Goal: Task Accomplishment & Management: Manage account settings

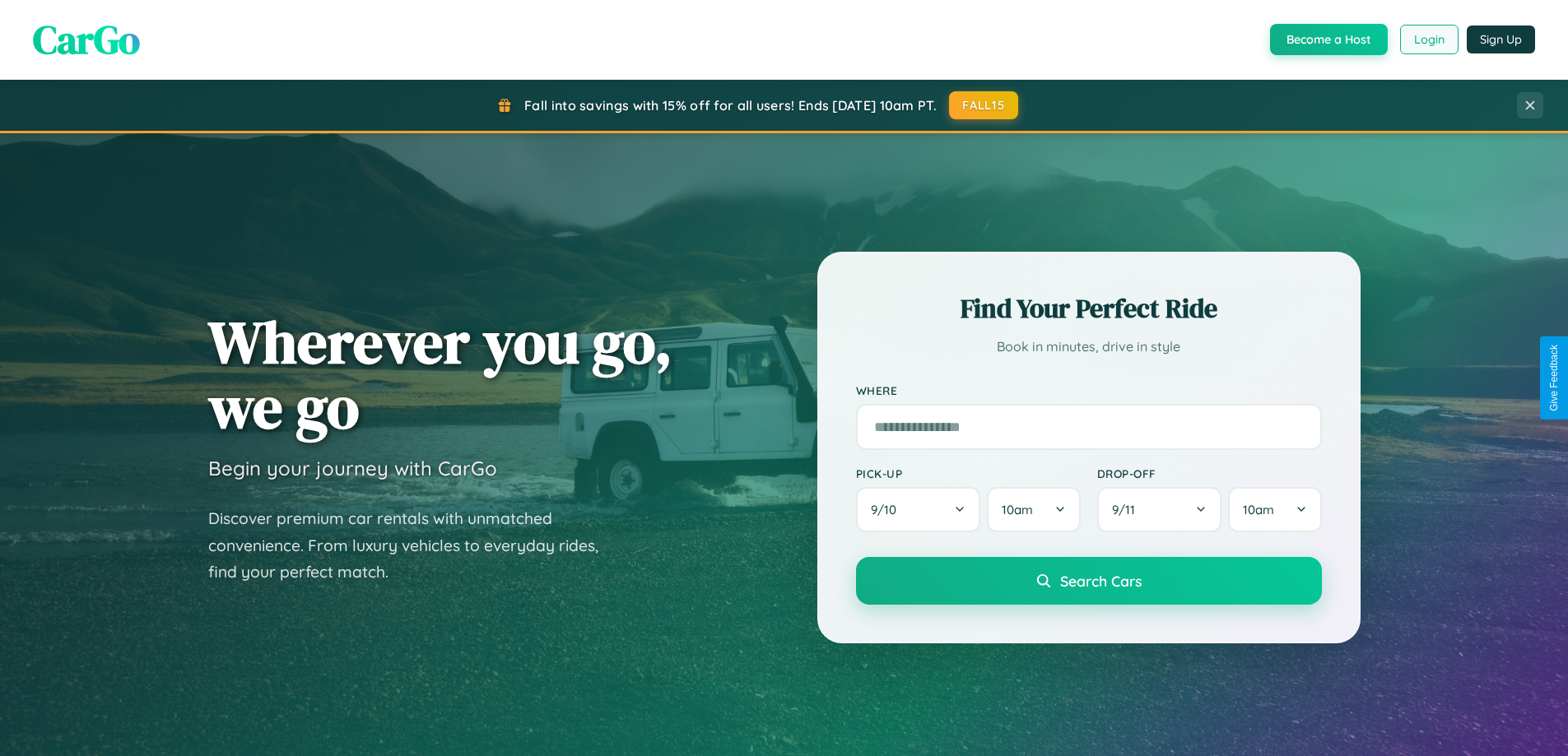
click at [1428, 39] on button "Login" at bounding box center [1429, 39] width 58 height 30
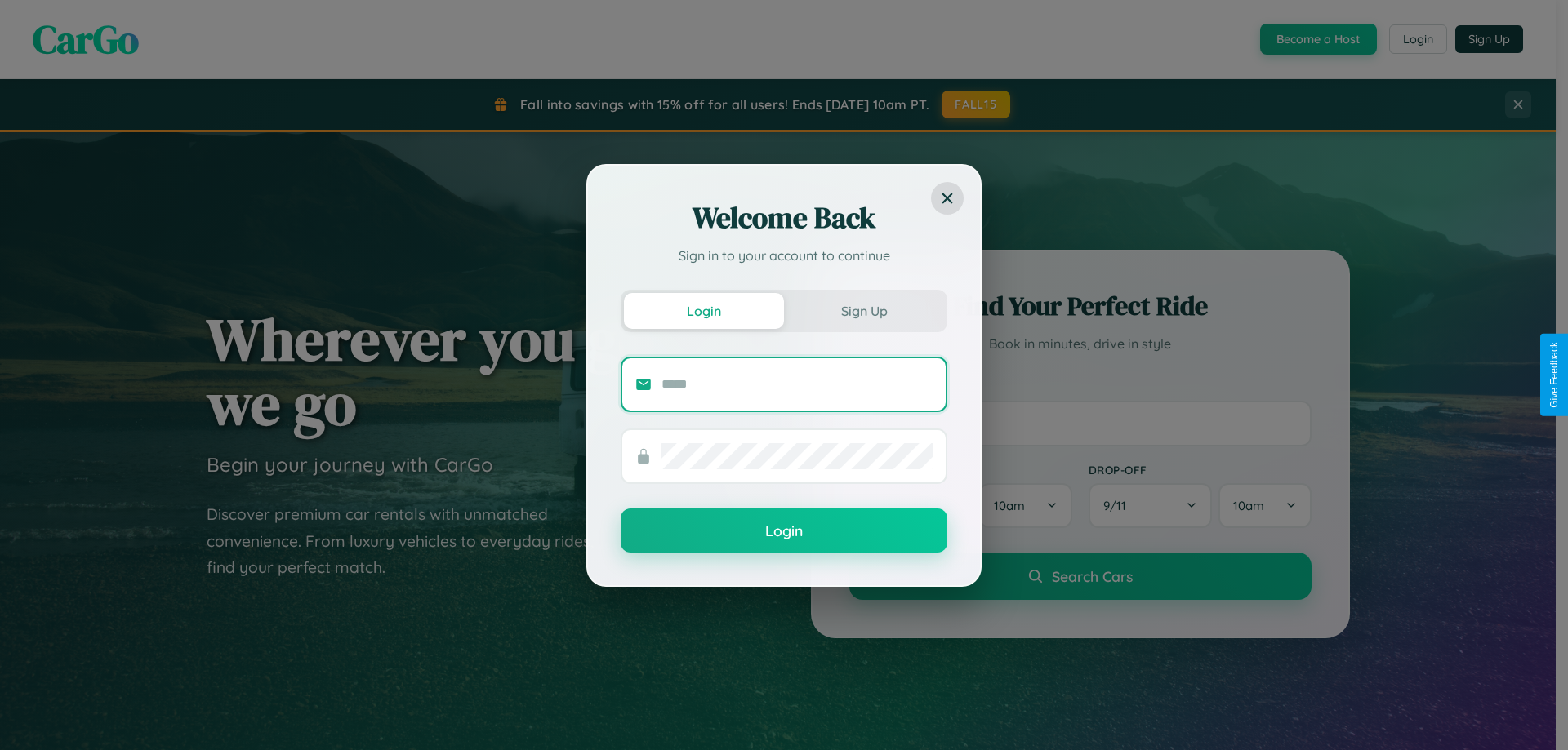
click at [797, 383] on input "text" at bounding box center [797, 384] width 271 height 26
type input "**********"
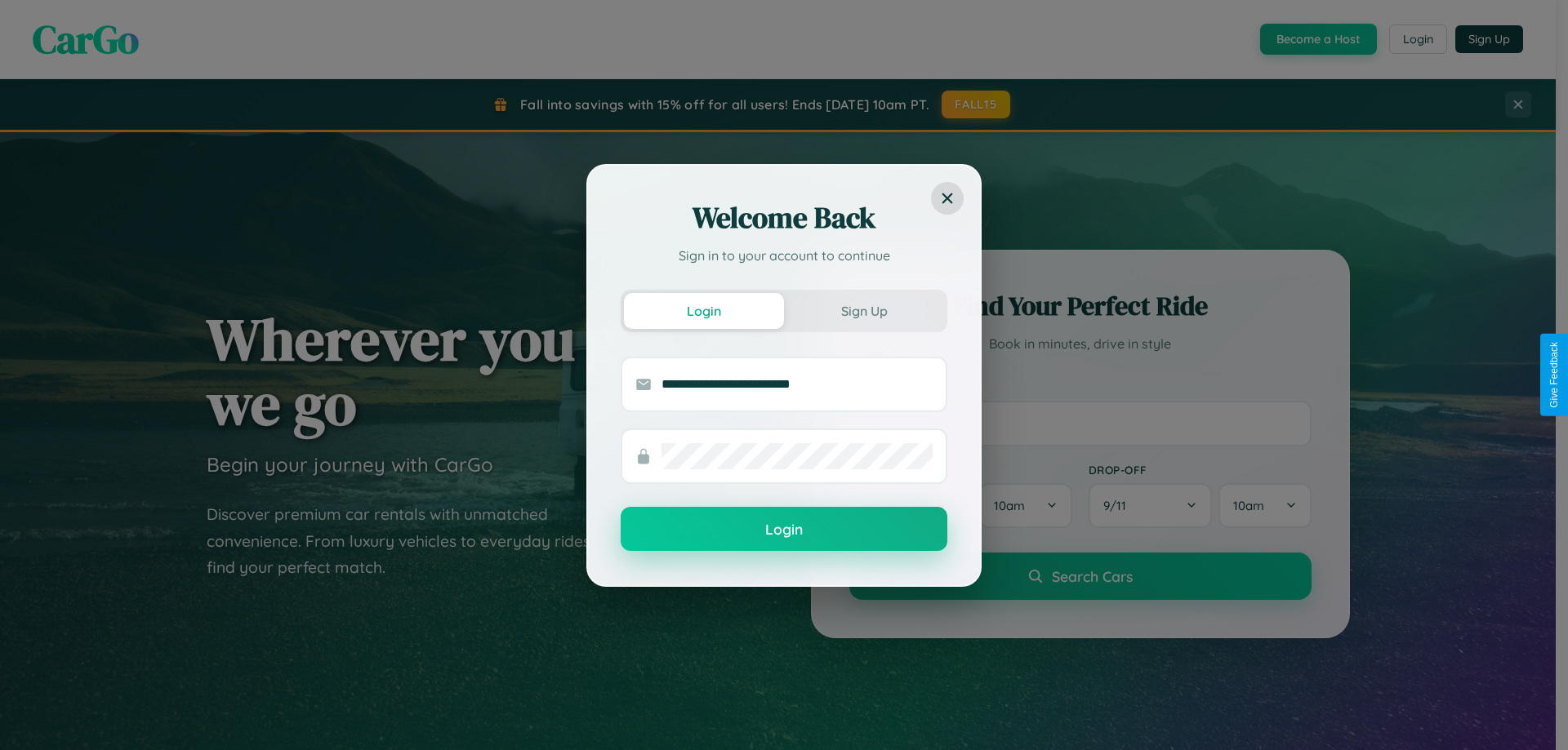
click at [784, 530] on button "Login" at bounding box center [784, 528] width 326 height 44
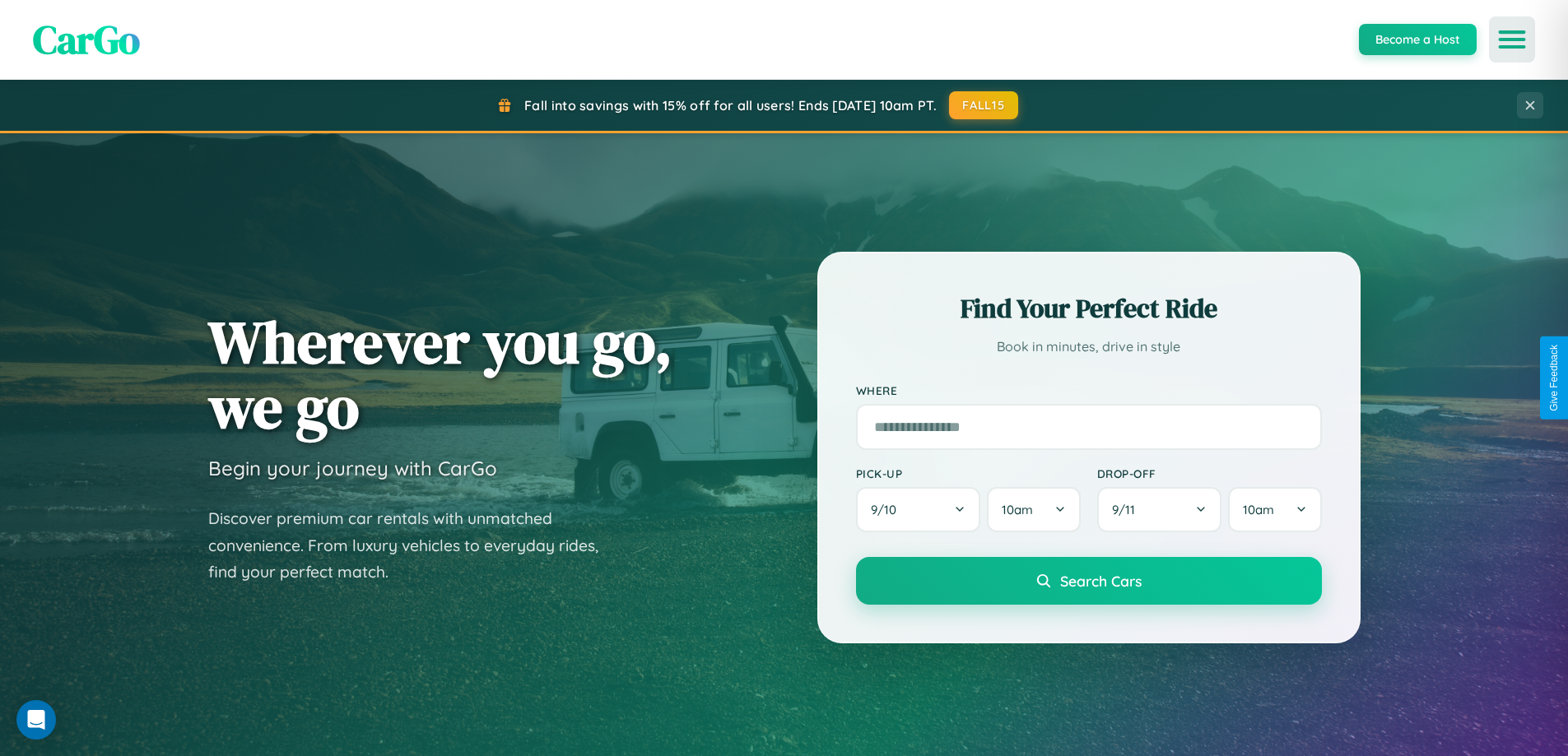
click at [1511, 39] on icon "Open menu" at bounding box center [1511, 39] width 23 height 15
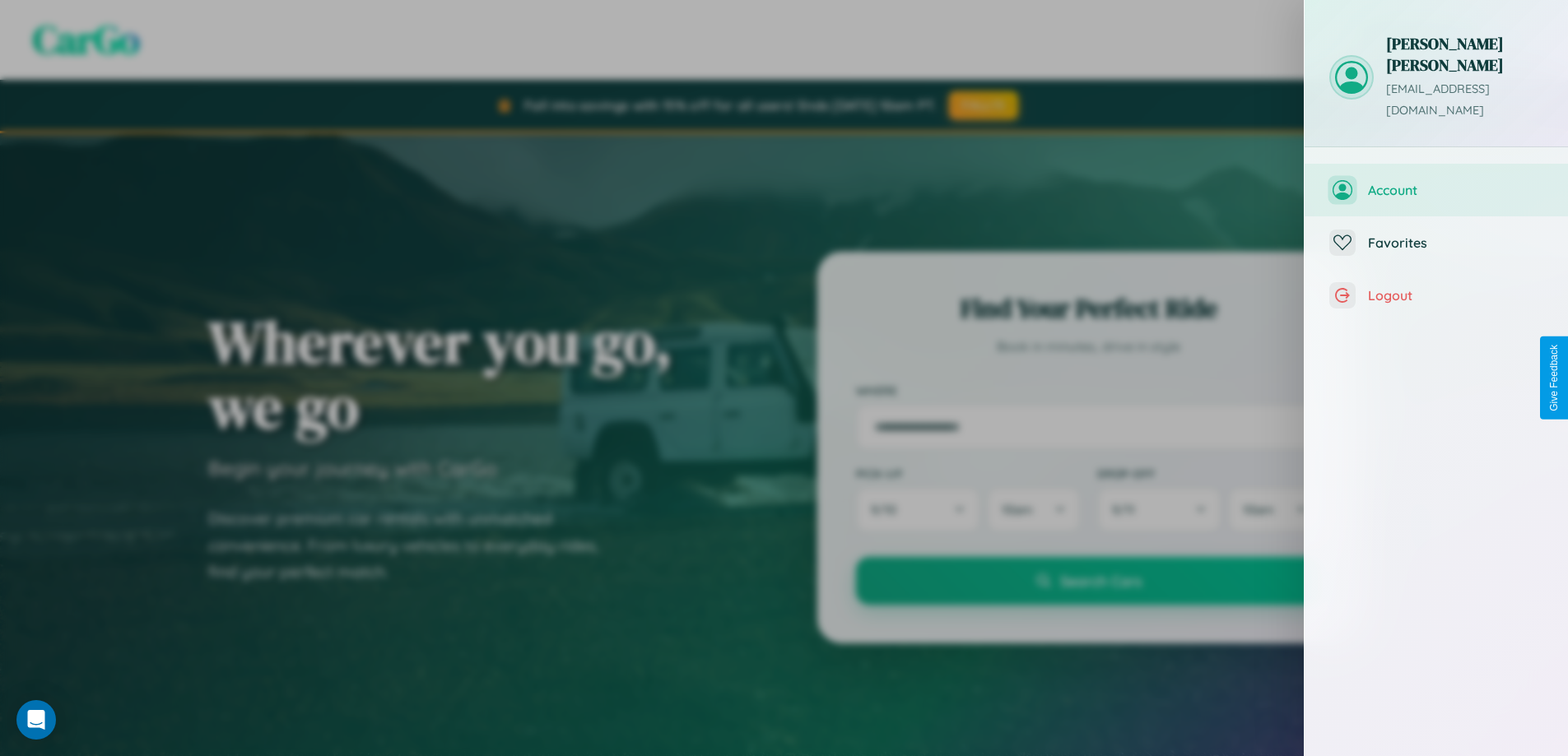
click at [1436, 182] on span "Account" at bounding box center [1455, 190] width 175 height 17
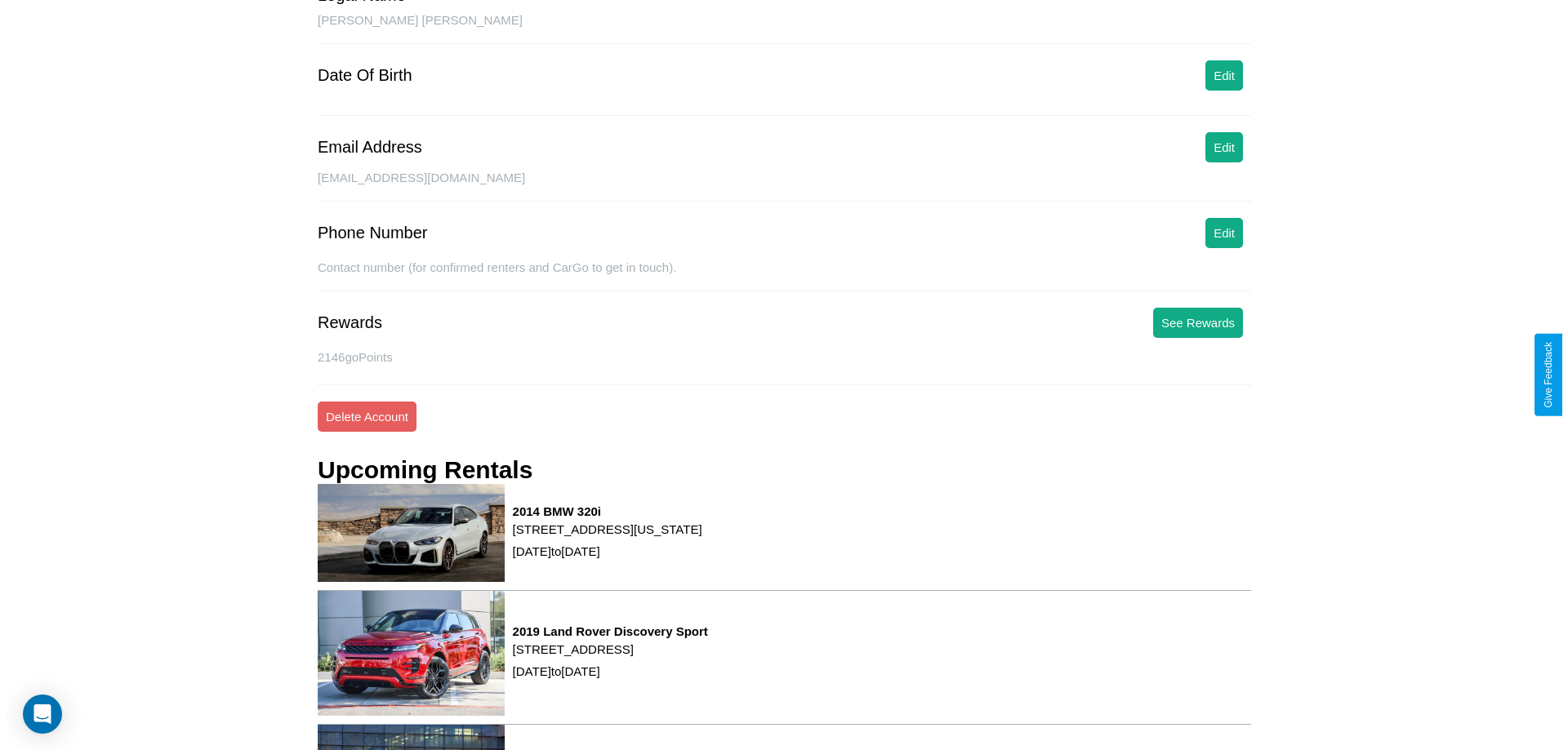
scroll to position [207, 0]
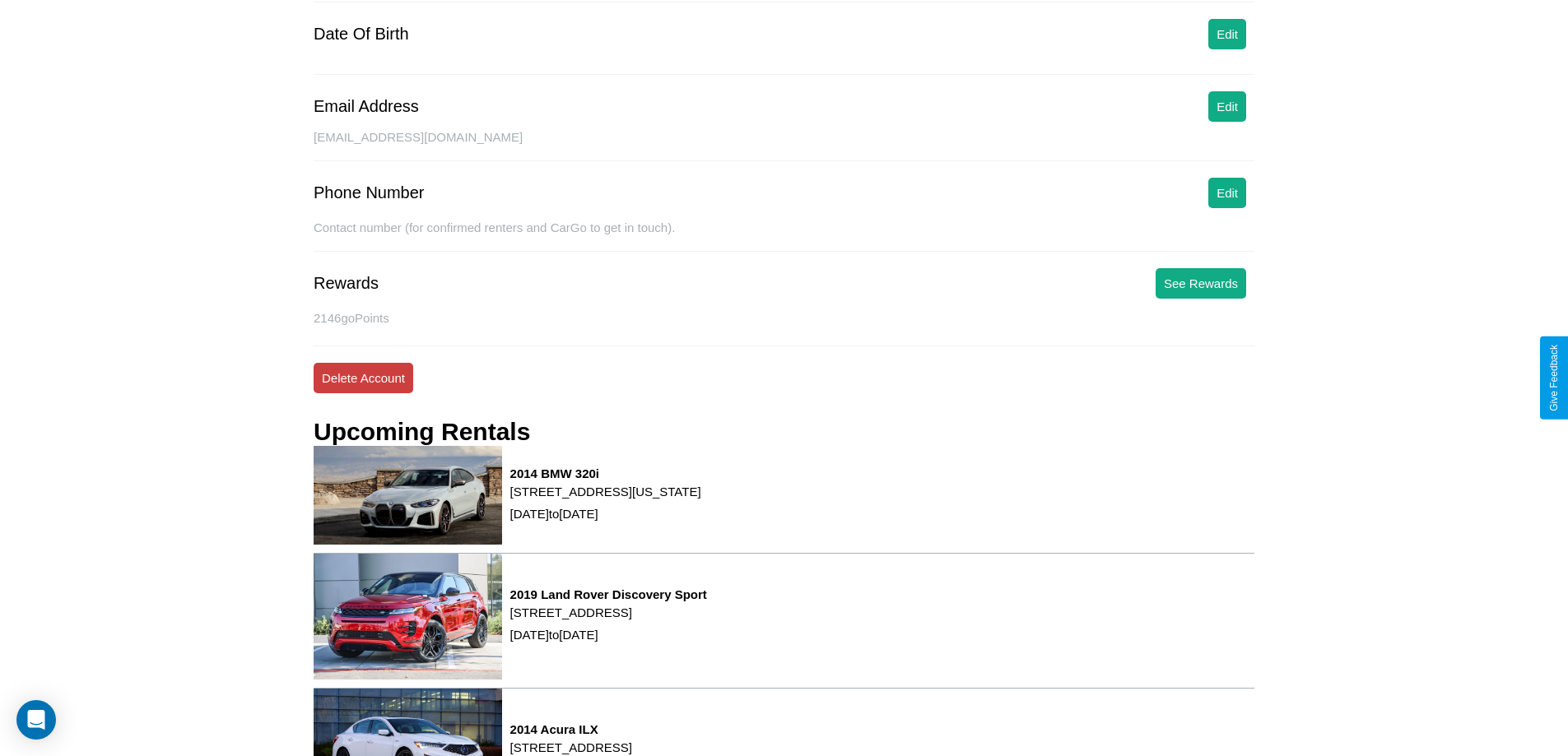
click at [363, 378] on button "Delete Account" at bounding box center [363, 378] width 99 height 30
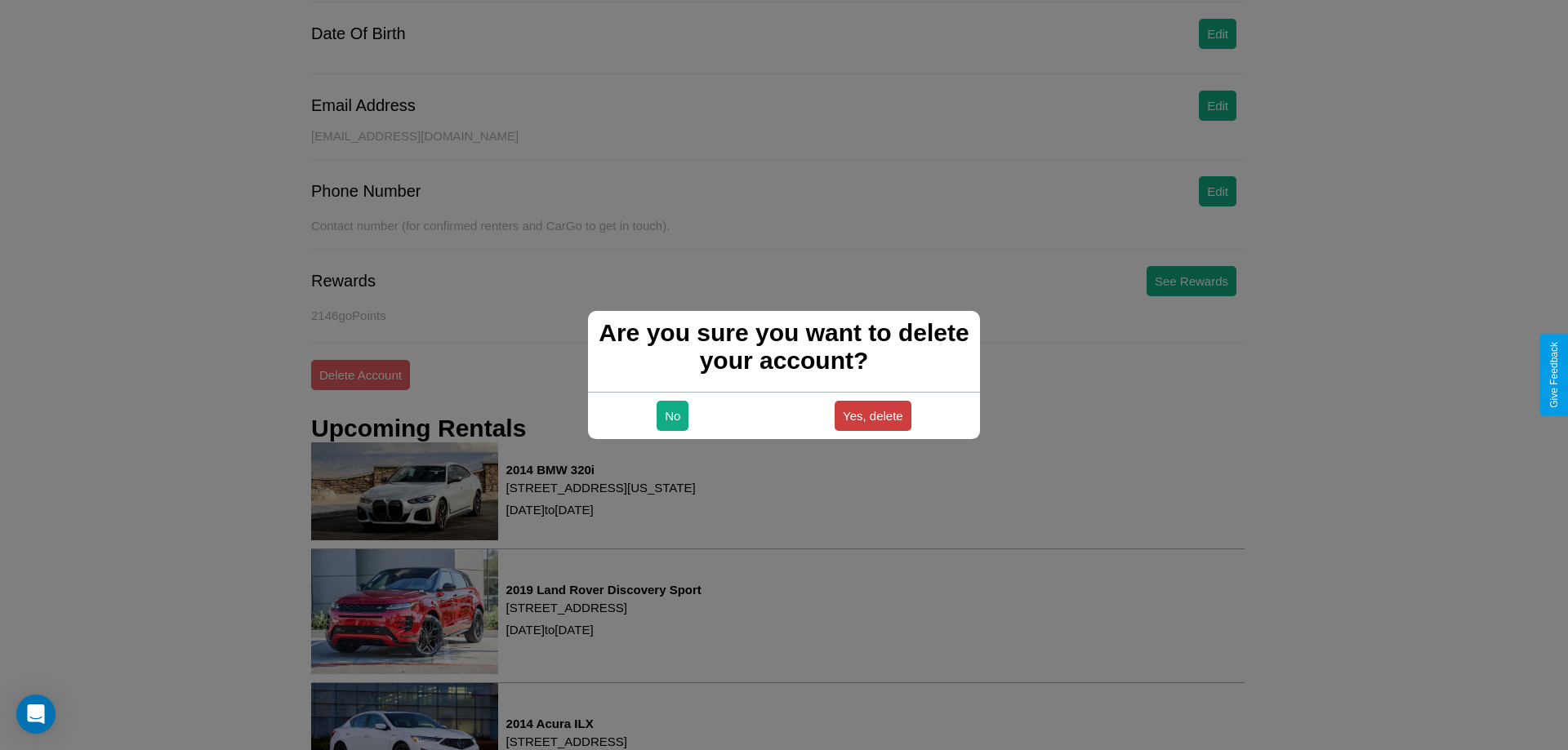
click at [872, 415] on button "Yes, delete" at bounding box center [873, 415] width 77 height 30
